Goal: Communication & Community: Answer question/provide support

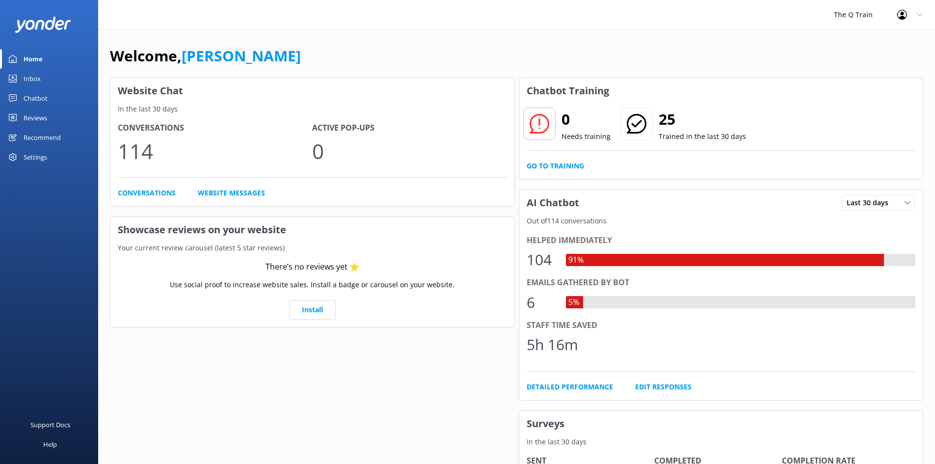
click at [33, 74] on div "Inbox" at bounding box center [32, 79] width 17 height 20
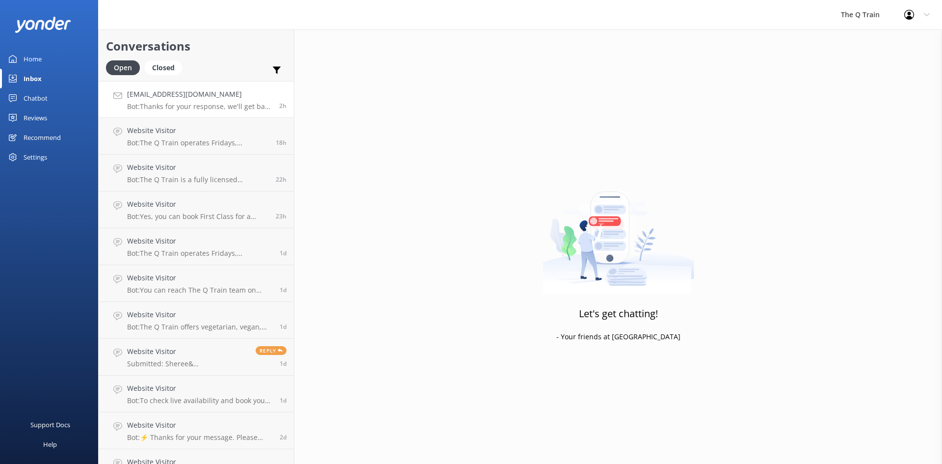
click at [201, 98] on h4 "[EMAIL_ADDRESS][DOMAIN_NAME]" at bounding box center [199, 94] width 145 height 11
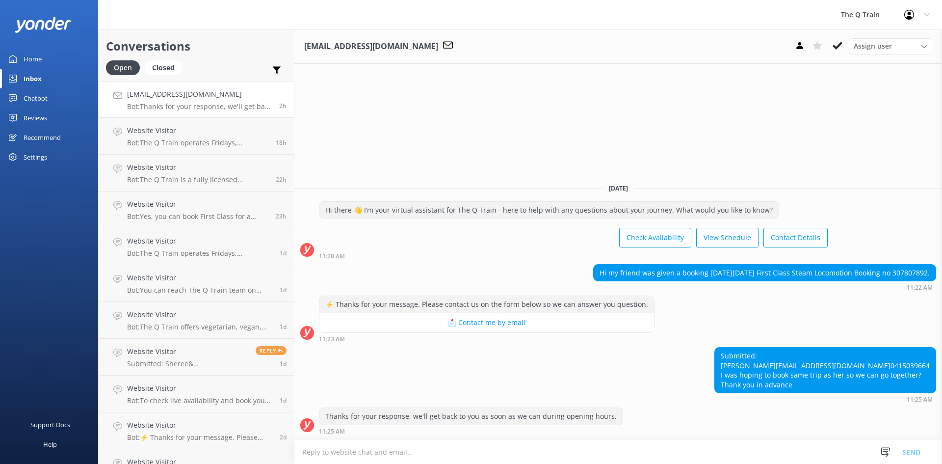
click at [29, 56] on div "Home" at bounding box center [33, 59] width 18 height 20
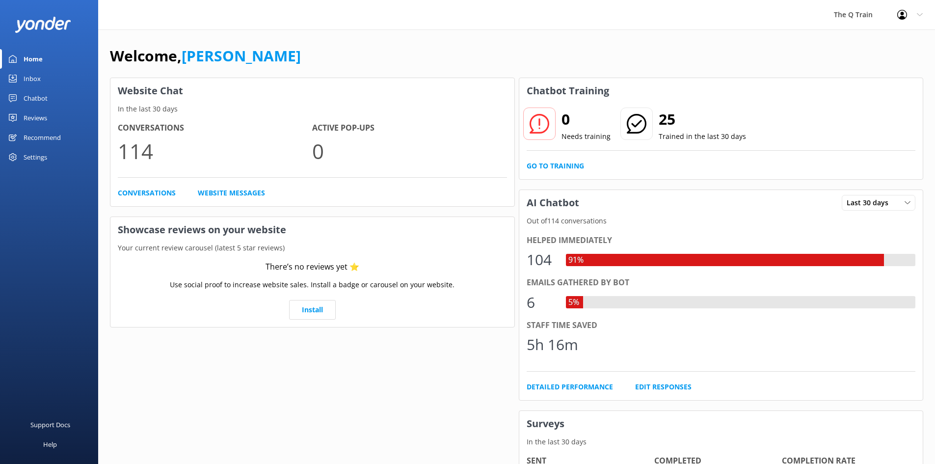
click at [698, 4] on div "The Q Train Profile Settings Logout" at bounding box center [467, 14] width 935 height 29
